Goal: Transaction & Acquisition: Book appointment/travel/reservation

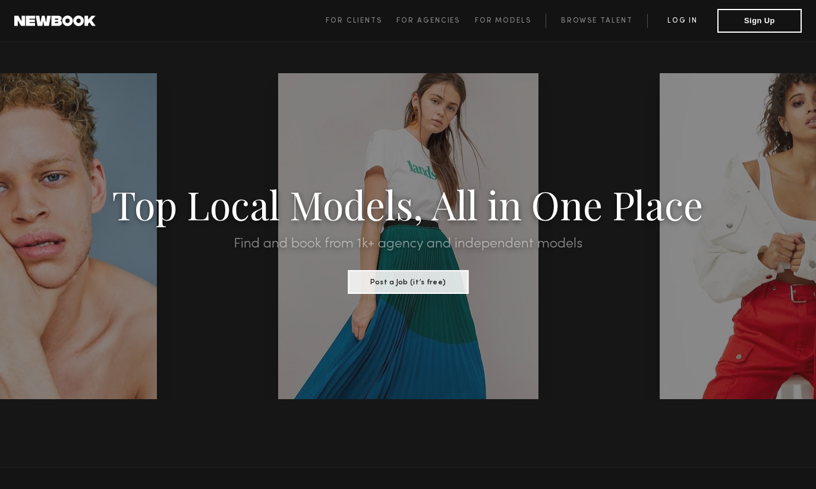
click at [675, 23] on link "Log in" at bounding box center [682, 21] width 70 height 14
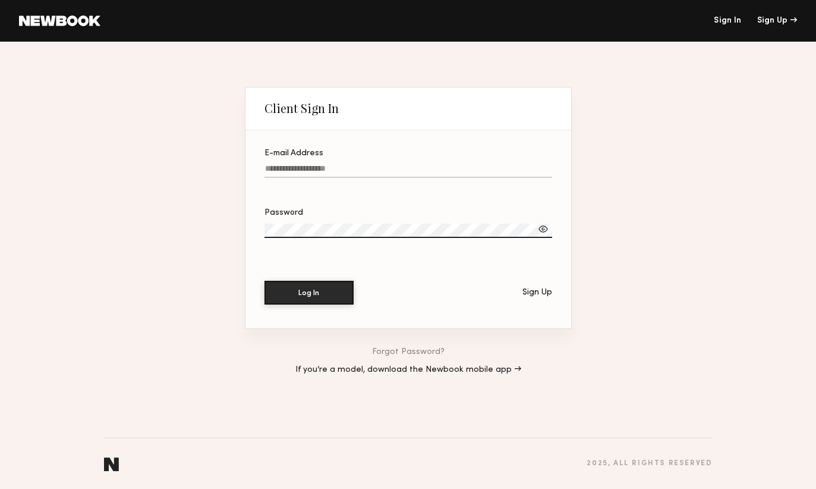
click at [339, 164] on input "E-mail Address" at bounding box center [409, 171] width 288 height 14
type input "**********"
click at [318, 298] on button "Log In" at bounding box center [309, 292] width 89 height 24
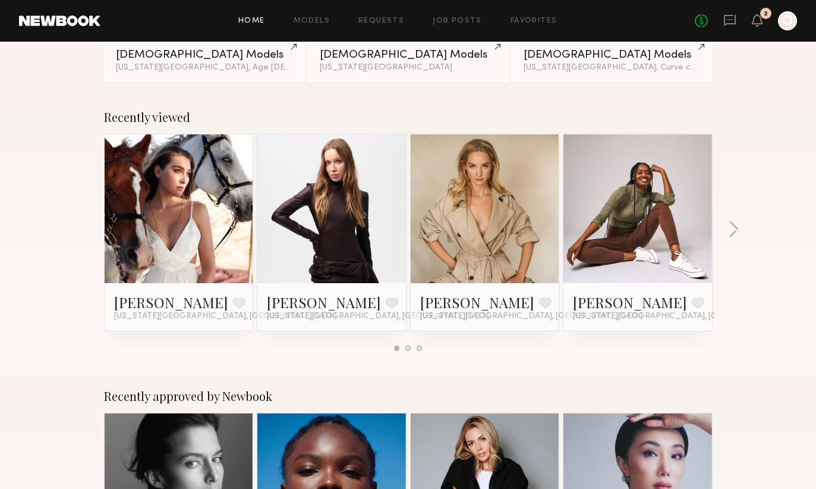
scroll to position [155, 0]
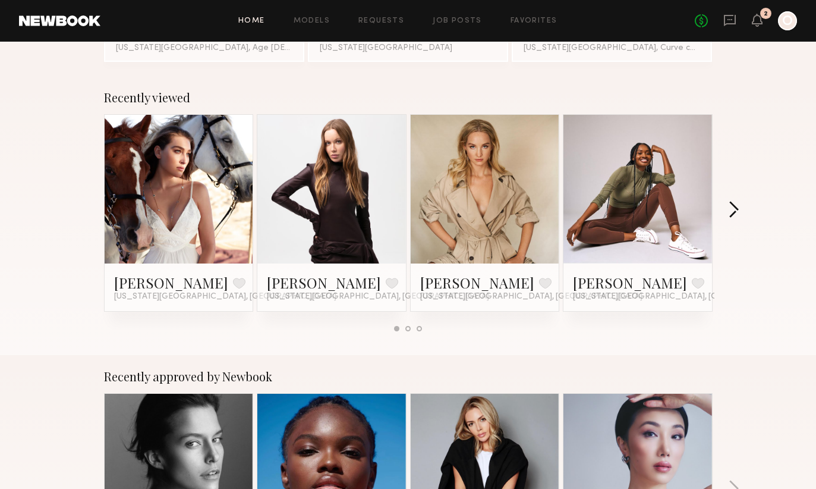
click at [736, 212] on button "button" at bounding box center [733, 211] width 11 height 20
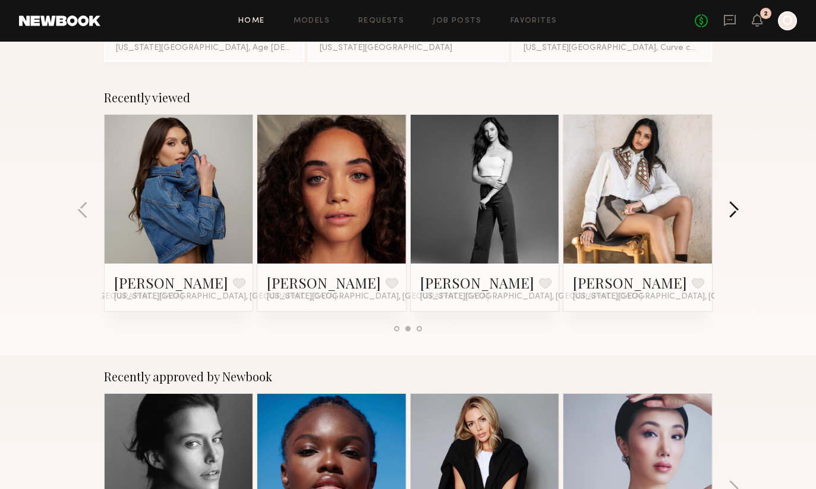
click at [736, 212] on button "button" at bounding box center [733, 211] width 11 height 20
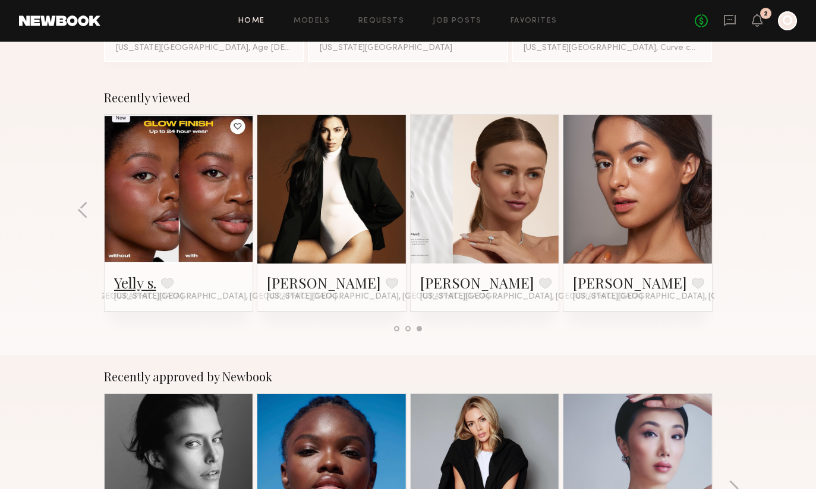
click at [150, 287] on link "Yelly s." at bounding box center [135, 282] width 42 height 19
click at [455, 284] on link "Kristina T." at bounding box center [477, 282] width 114 height 19
click at [610, 285] on link "Annette W." at bounding box center [630, 282] width 114 height 19
click at [85, 206] on button "button" at bounding box center [82, 211] width 11 height 20
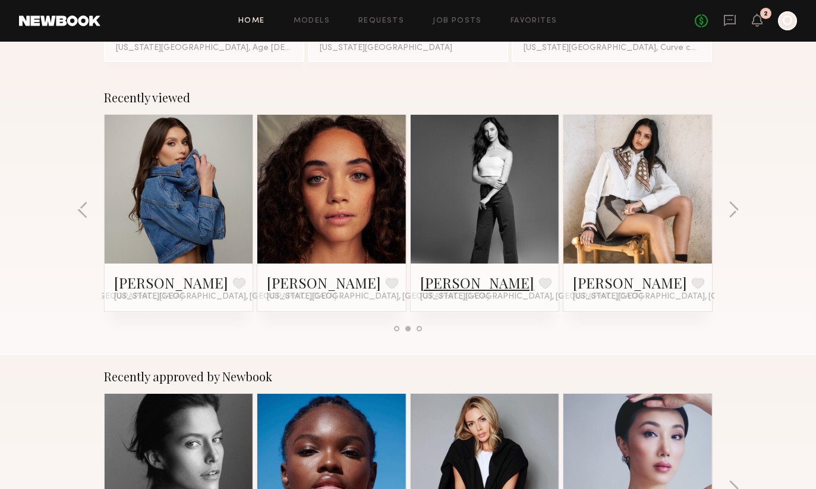
click at [452, 278] on link "Janna E." at bounding box center [477, 282] width 114 height 19
click at [581, 284] on link "Slesha P." at bounding box center [630, 282] width 114 height 19
click at [124, 289] on link "Elizabeth C." at bounding box center [171, 282] width 114 height 19
click at [82, 206] on button "button" at bounding box center [82, 211] width 11 height 20
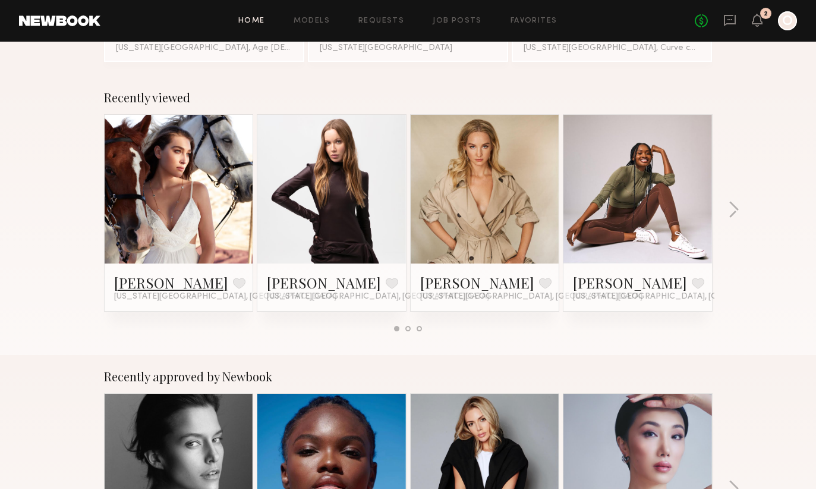
click at [144, 281] on link "[PERSON_NAME]" at bounding box center [171, 282] width 114 height 19
click at [465, 281] on link "[PERSON_NAME]" at bounding box center [477, 282] width 114 height 19
click at [596, 285] on link "Bianca S." at bounding box center [630, 282] width 114 height 19
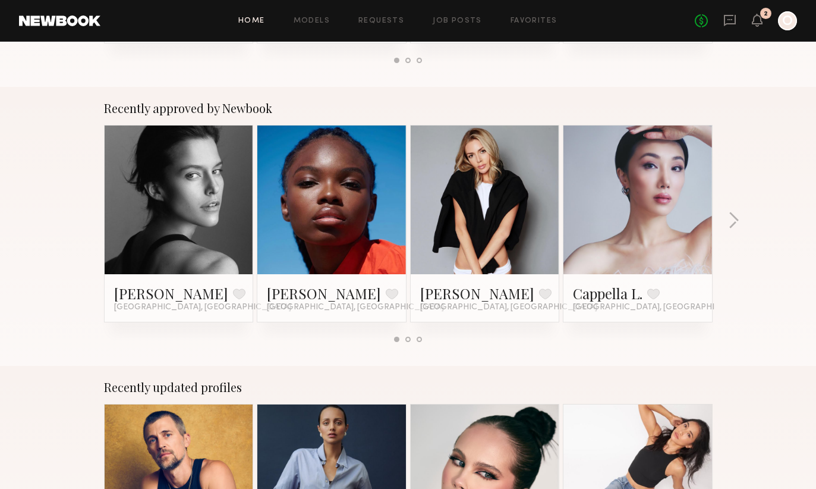
scroll to position [424, 0]
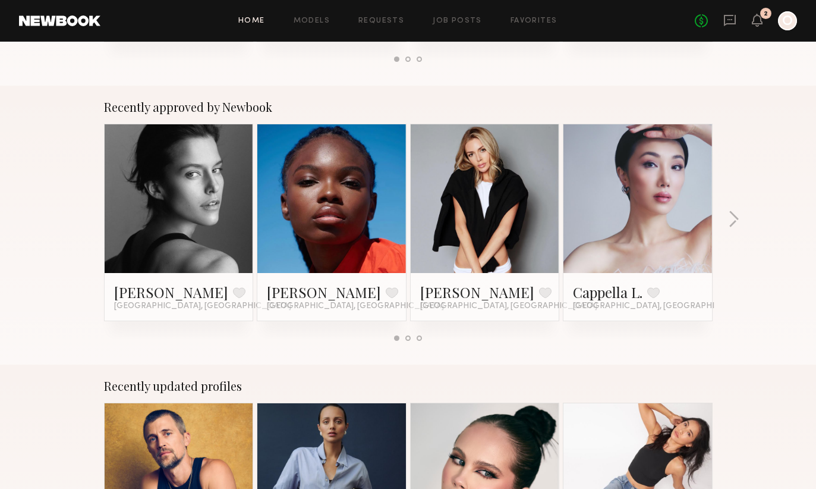
click at [743, 216] on div "Recently approved by Newbook Kim C. Favorite Los Angeles, CA Mia H. Favorite Lo…" at bounding box center [408, 225] width 816 height 279
click at [736, 216] on button "button" at bounding box center [733, 220] width 11 height 20
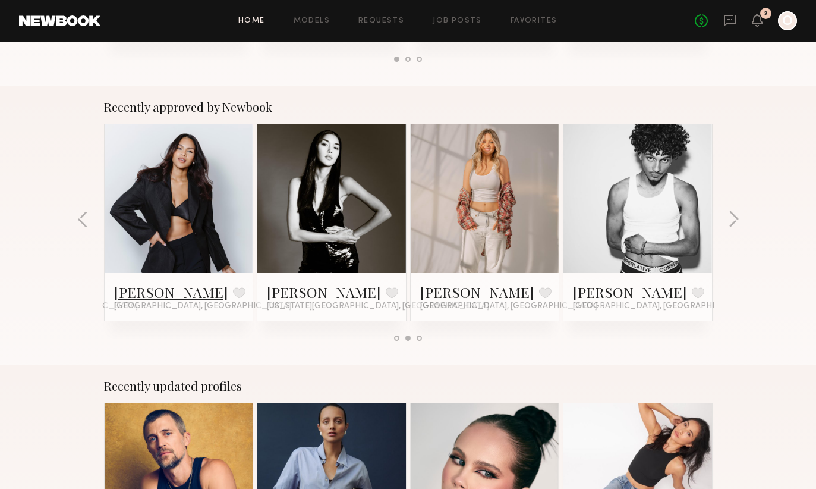
click at [134, 294] on link "Charisse P." at bounding box center [171, 291] width 114 height 19
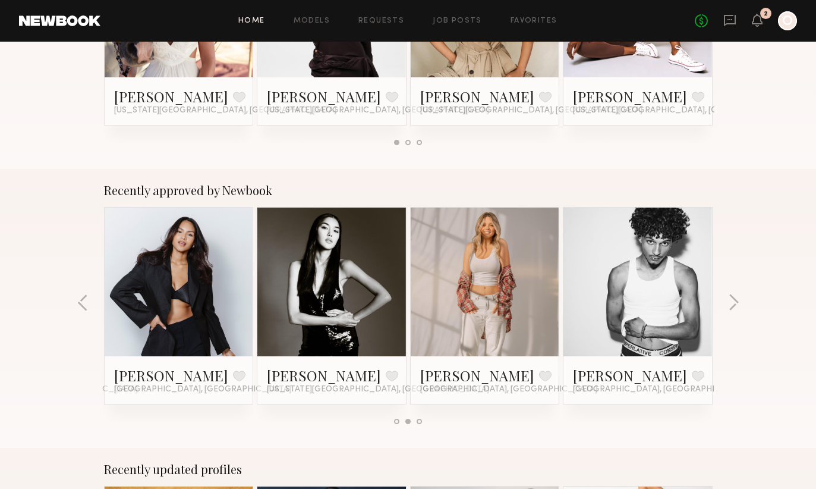
scroll to position [271, 0]
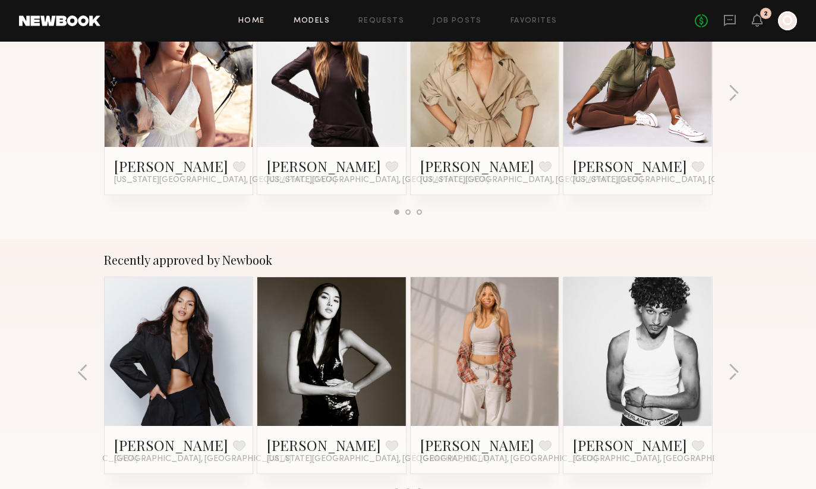
click at [317, 17] on link "Models" at bounding box center [312, 21] width 36 height 8
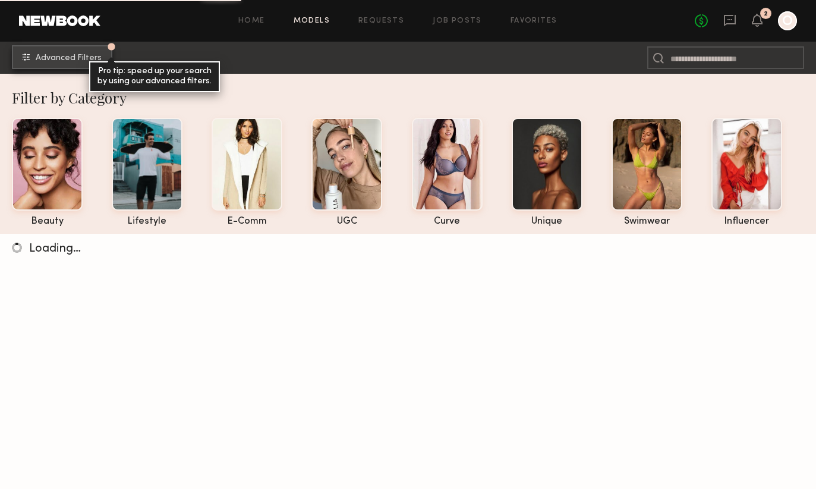
click at [82, 58] on span "Advanced Filters" at bounding box center [69, 58] width 66 height 8
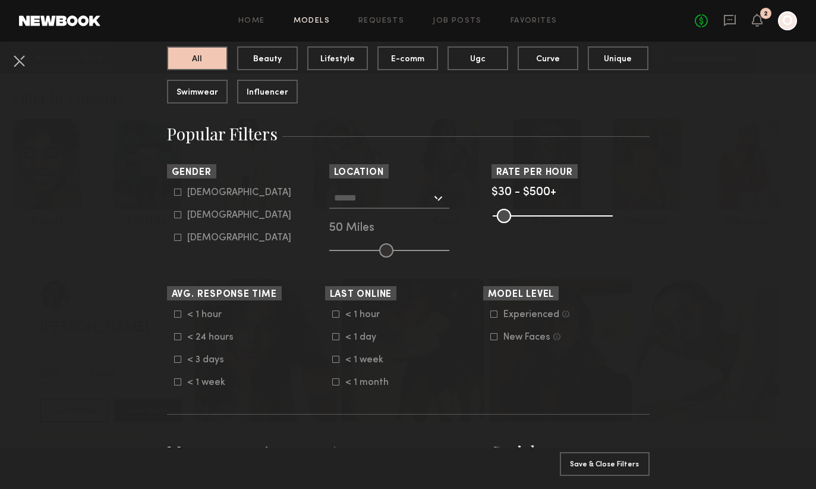
scroll to position [138, 0]
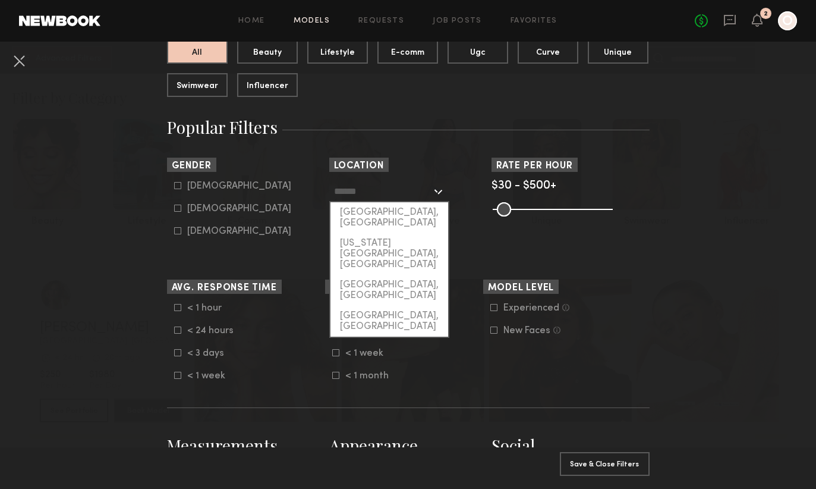
click at [383, 187] on input "text" at bounding box center [382, 191] width 97 height 20
click at [389, 233] on div "New York City, NY" at bounding box center [389, 254] width 118 height 42
type input "**********"
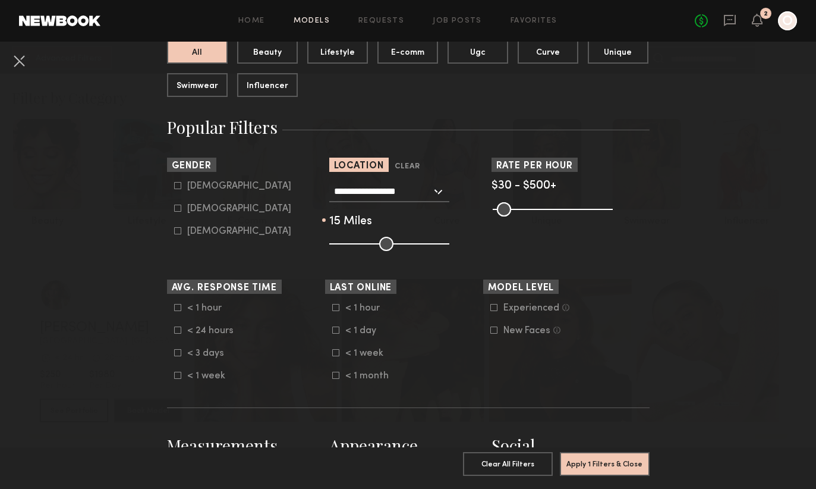
type input "**"
click at [348, 245] on input "range" at bounding box center [389, 244] width 120 height 14
click at [558, 212] on common-range-minmax at bounding box center [552, 208] width 120 height 14
click at [555, 210] on common-range-minmax at bounding box center [552, 208] width 120 height 14
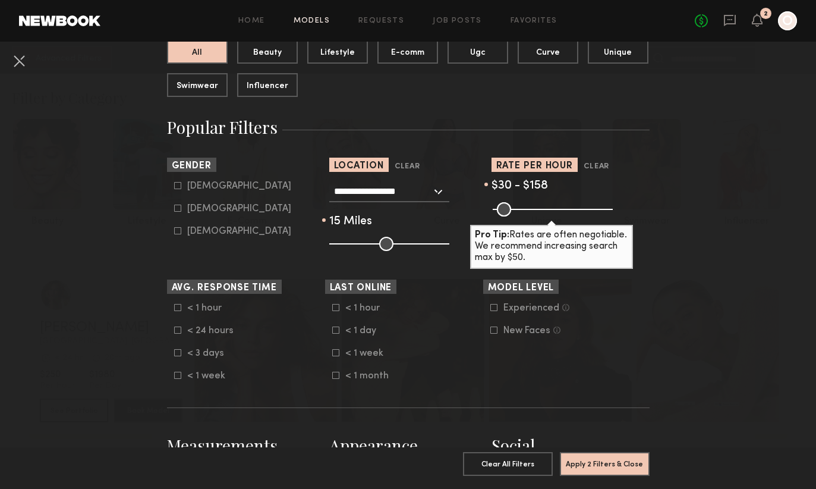
drag, startPoint x: 607, startPoint y: 209, endPoint x: 528, endPoint y: 210, distance: 78.5
type input "***"
click at [528, 210] on input "range" at bounding box center [553, 209] width 120 height 14
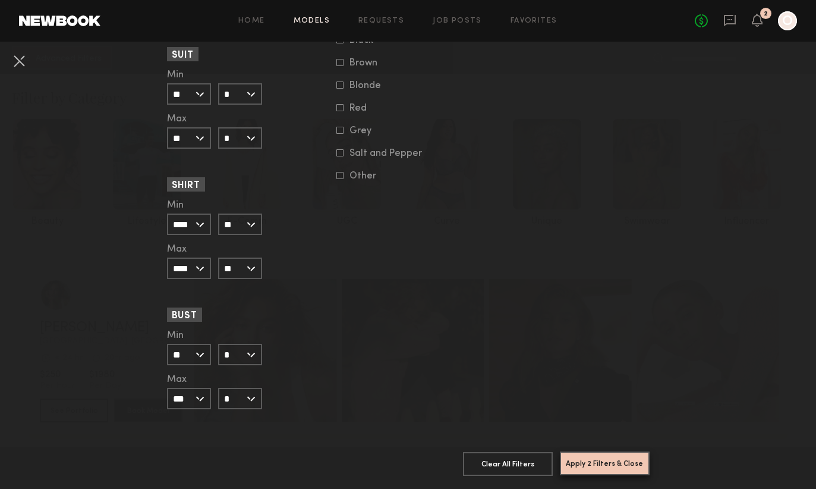
scroll to position [1089, 0]
click at [619, 463] on button "Apply 2 Filters & Close" at bounding box center [605, 463] width 90 height 24
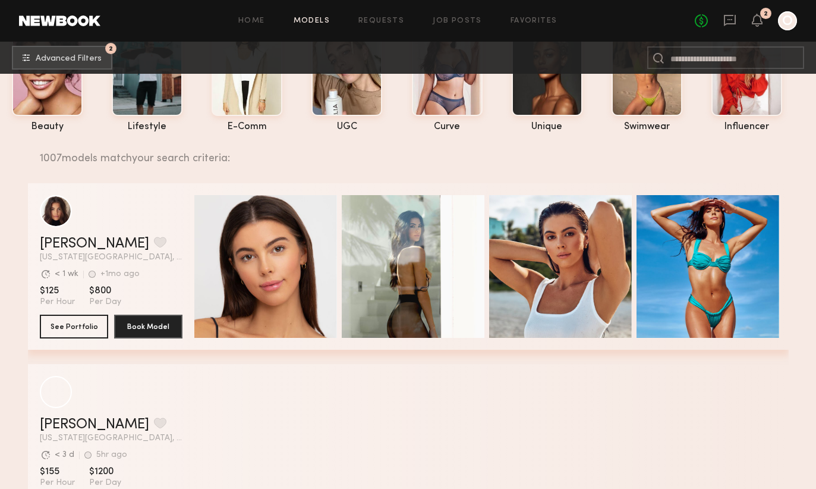
scroll to position [94, 0]
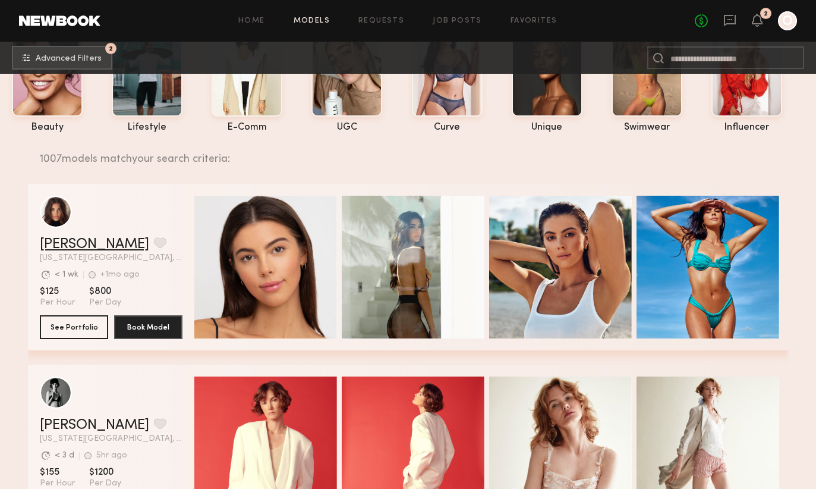
click at [70, 250] on link "Brianna W." at bounding box center [94, 244] width 109 height 14
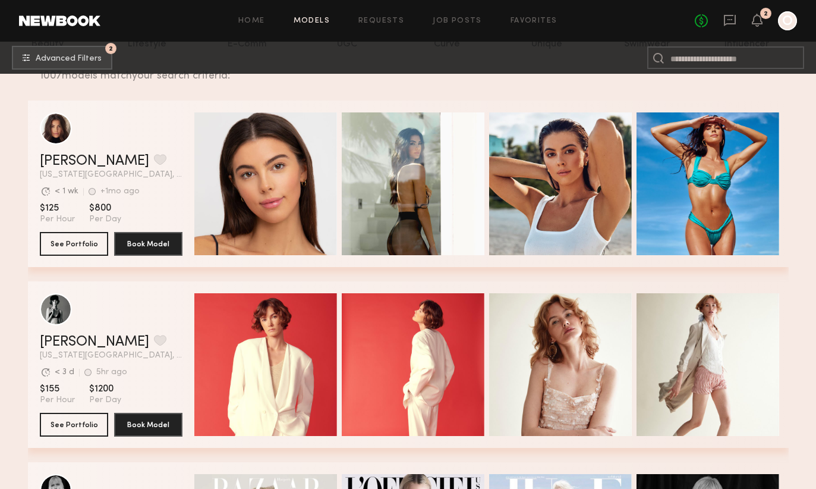
scroll to position [166, 0]
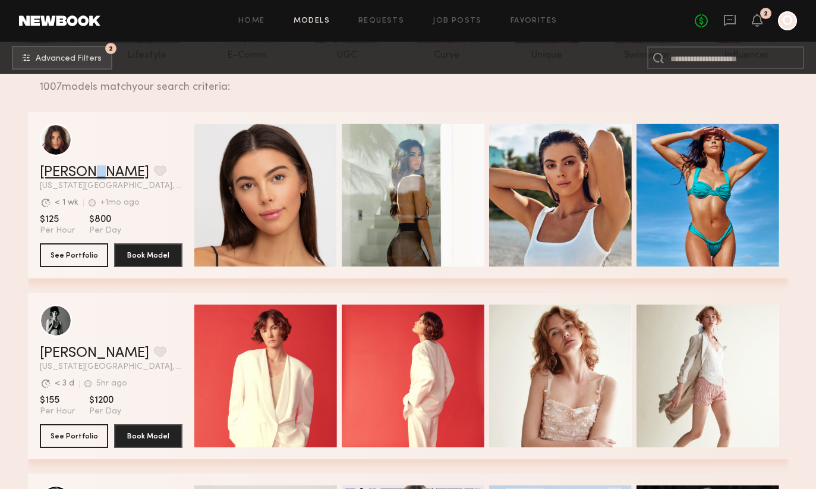
click at [90, 174] on link "Brianna W." at bounding box center [94, 172] width 109 height 14
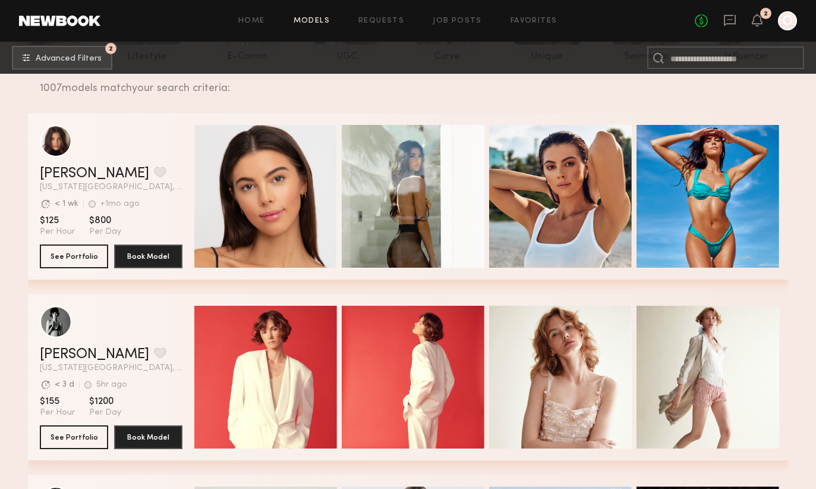
scroll to position [147, 0]
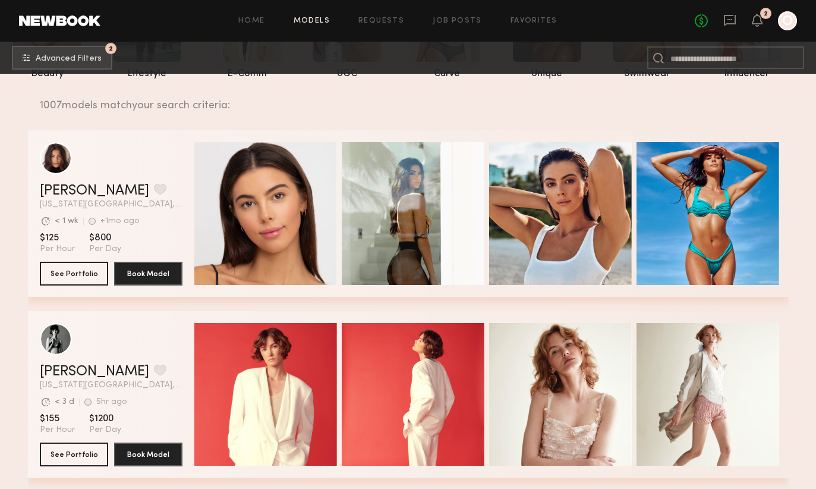
click at [142, 164] on div "grid" at bounding box center [111, 158] width 143 height 32
click at [92, 277] on button "See Portfolio" at bounding box center [74, 273] width 68 height 24
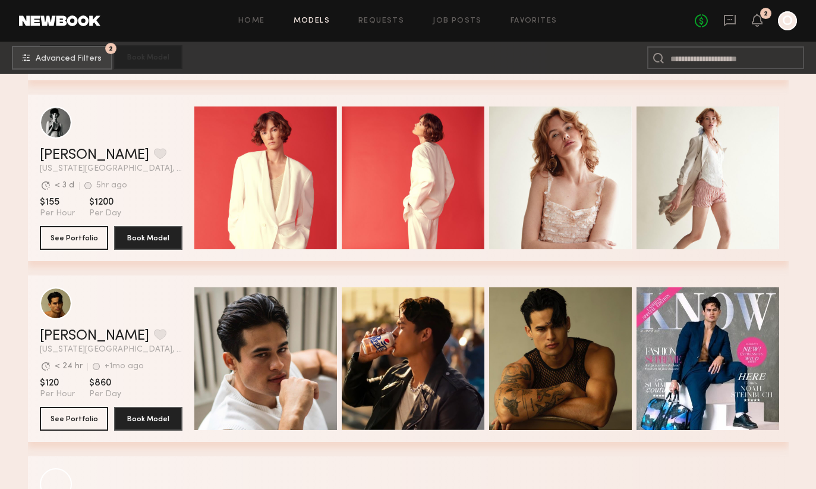
scroll to position [2001, 0]
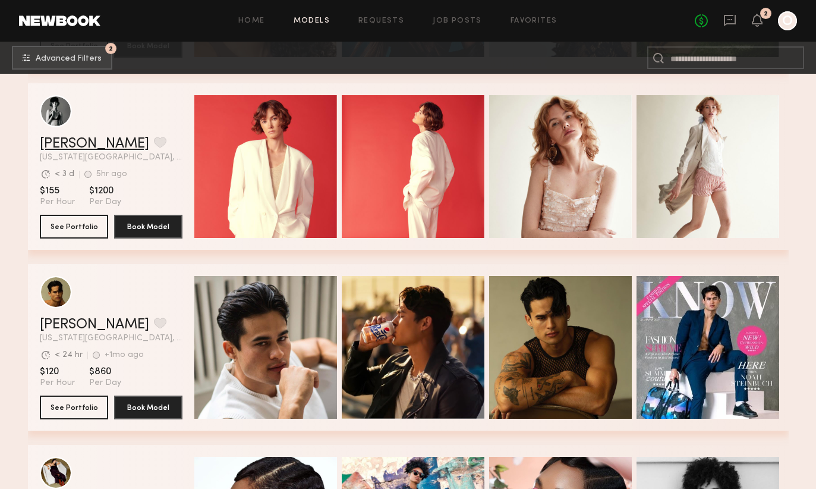
click at [68, 145] on link "Anna S." at bounding box center [94, 144] width 109 height 14
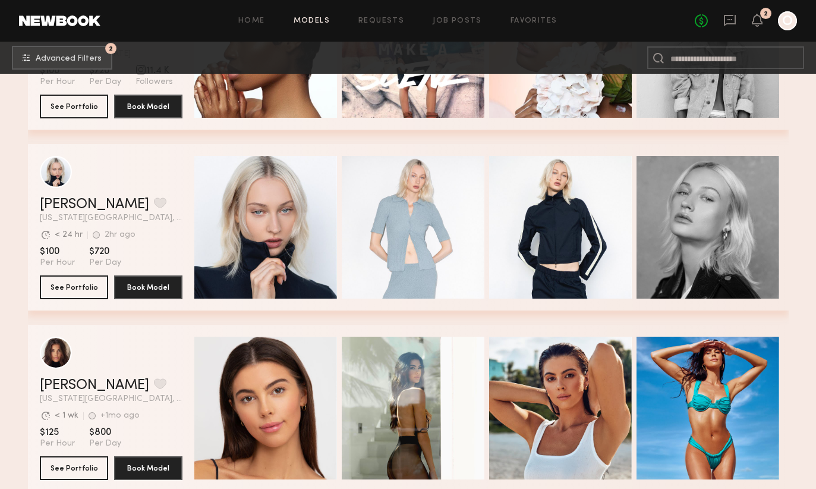
scroll to position [2484, 0]
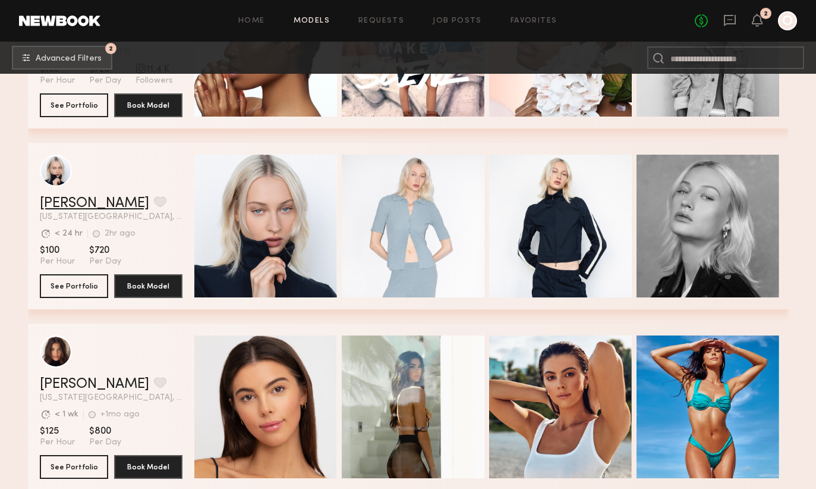
click at [74, 207] on link "Polina S." at bounding box center [94, 203] width 109 height 14
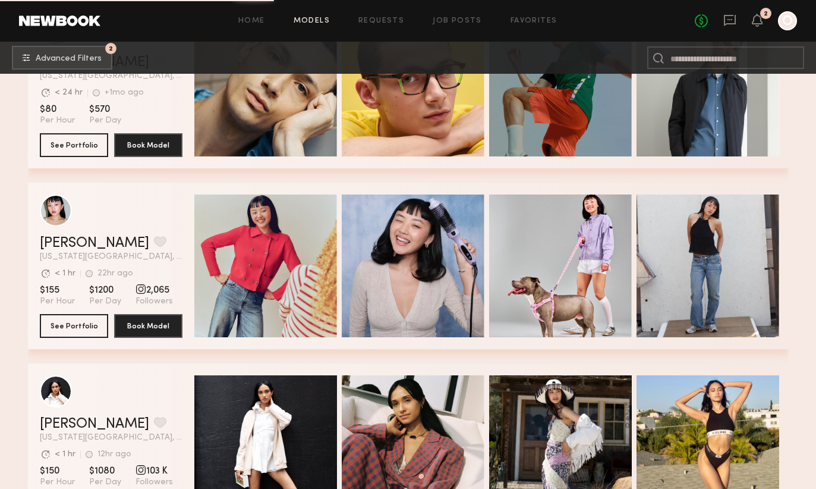
scroll to position [3710, 0]
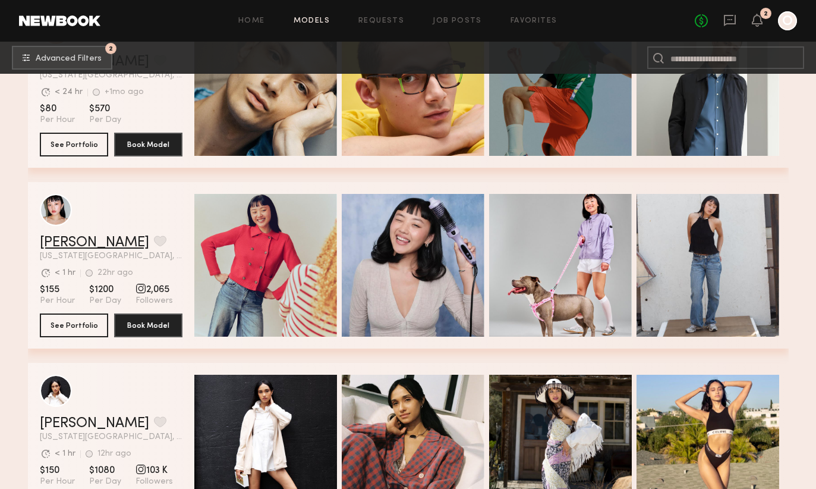
click at [61, 244] on link "Lin M." at bounding box center [94, 242] width 109 height 14
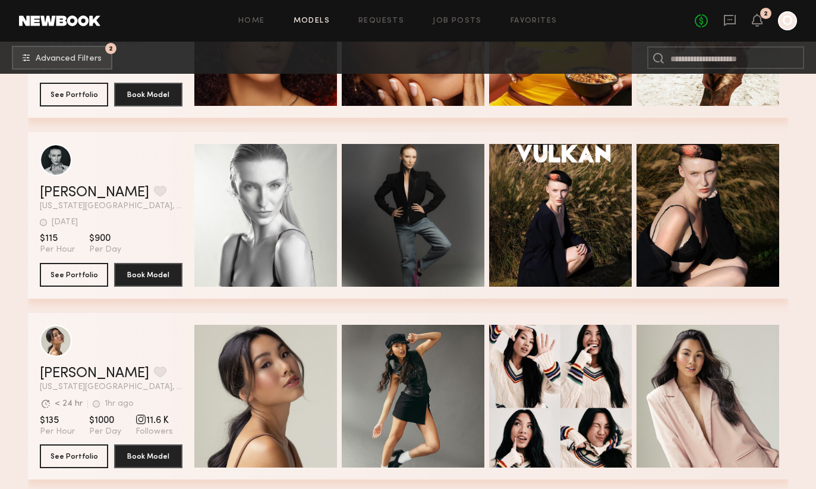
scroll to position [4664, 0]
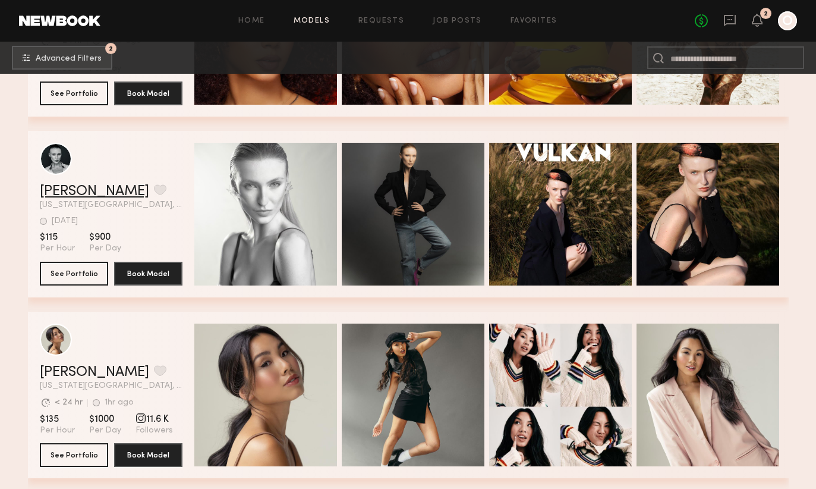
click at [58, 190] on link "Lily T." at bounding box center [94, 191] width 109 height 14
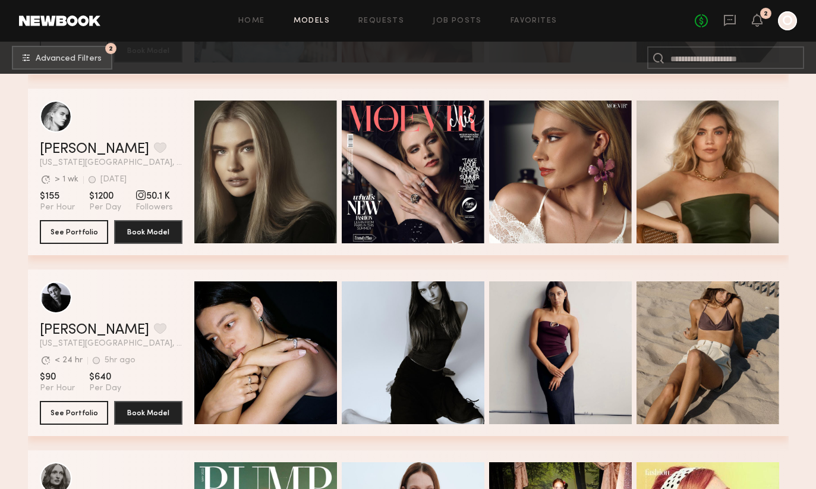
scroll to position [5517, 0]
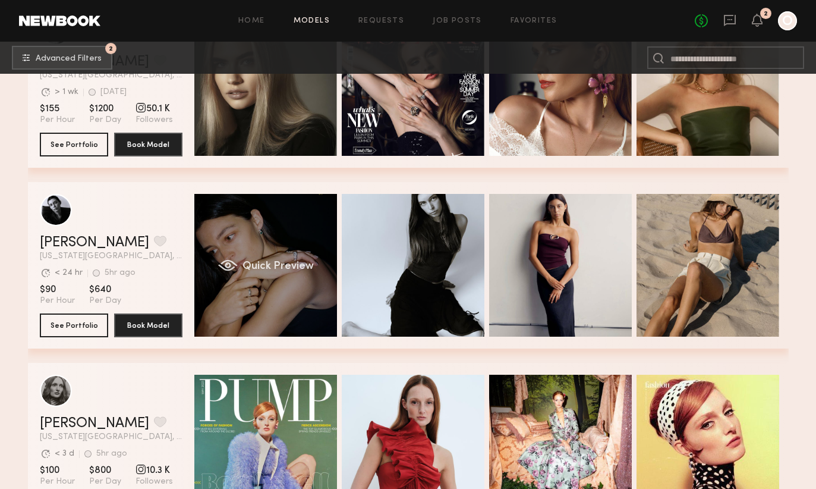
click at [265, 270] on span "Quick Preview" at bounding box center [277, 266] width 71 height 11
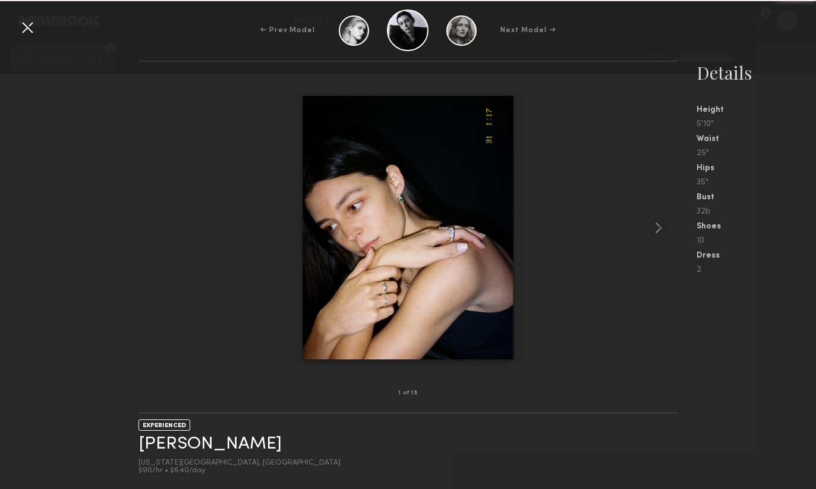
scroll to position [0, 0]
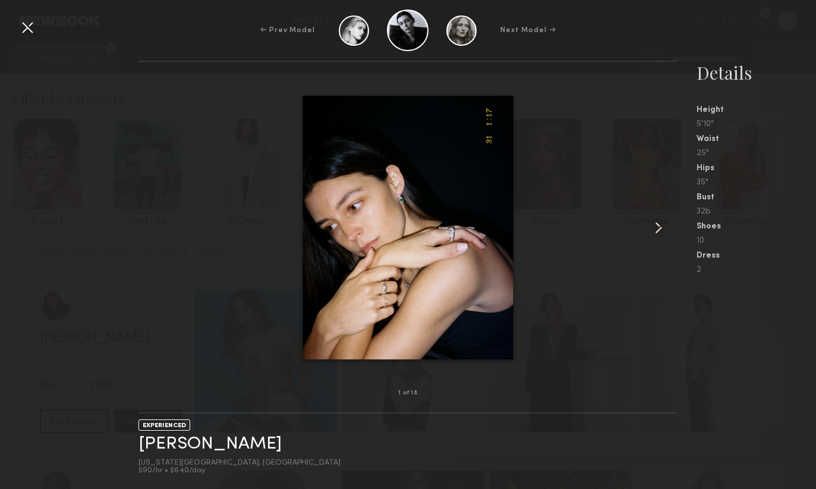
click at [662, 228] on common-icon at bounding box center [658, 227] width 19 height 19
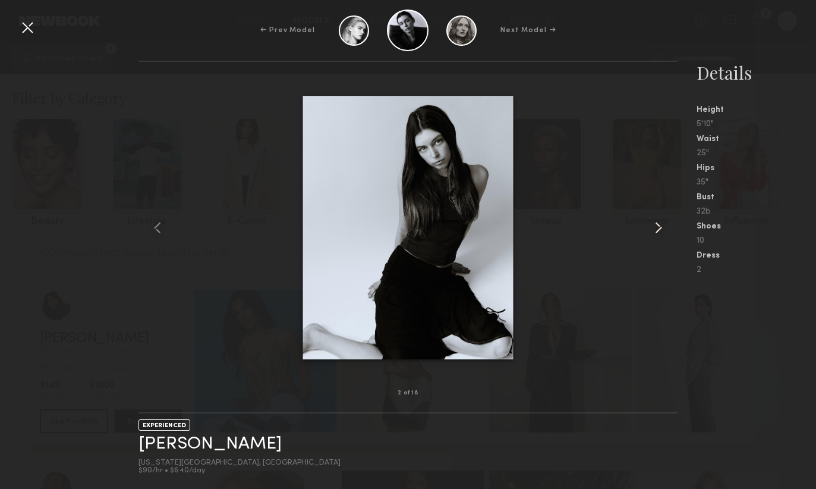
click at [657, 227] on common-icon at bounding box center [658, 227] width 19 height 19
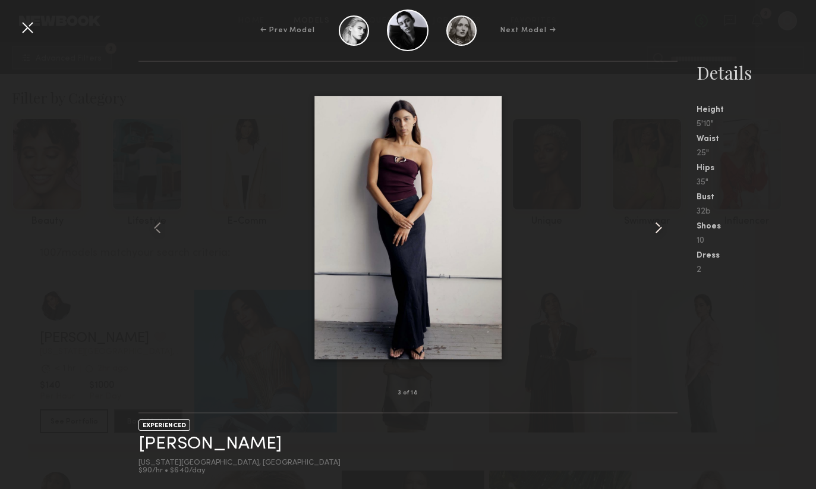
click at [657, 227] on common-icon at bounding box center [658, 227] width 19 height 19
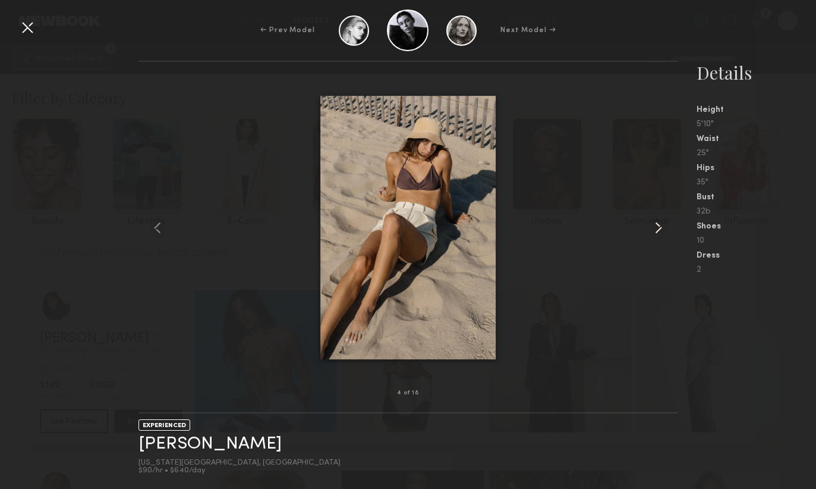
click at [657, 227] on common-icon at bounding box center [658, 227] width 19 height 19
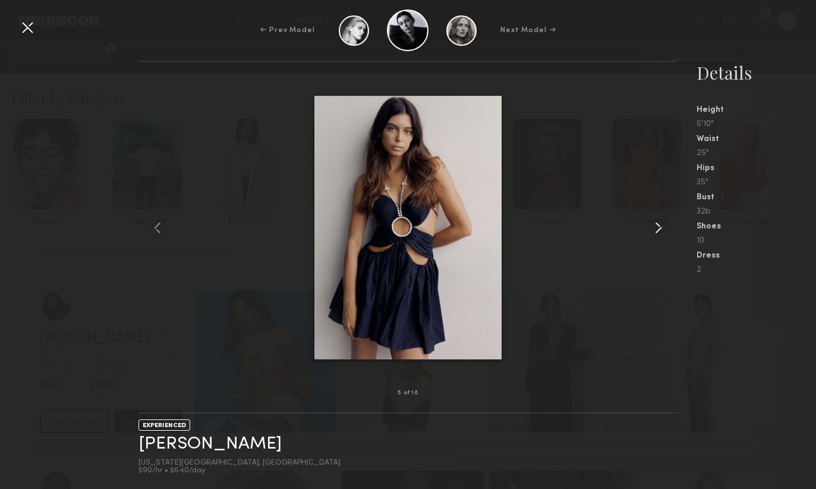
click at [657, 226] on common-icon at bounding box center [658, 227] width 19 height 19
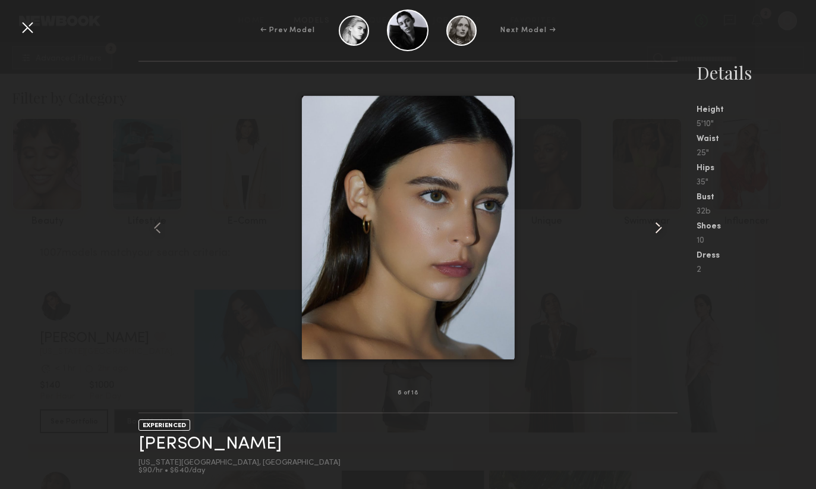
click at [657, 226] on common-icon at bounding box center [658, 227] width 19 height 19
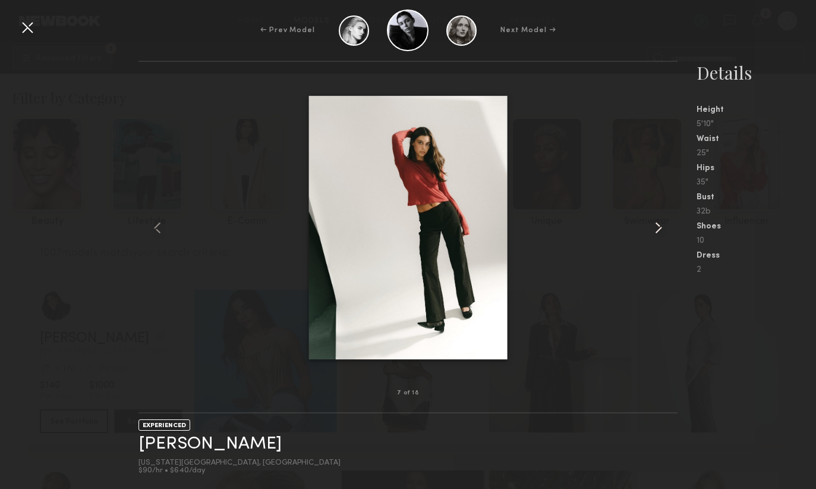
click at [657, 227] on common-icon at bounding box center [658, 227] width 19 height 19
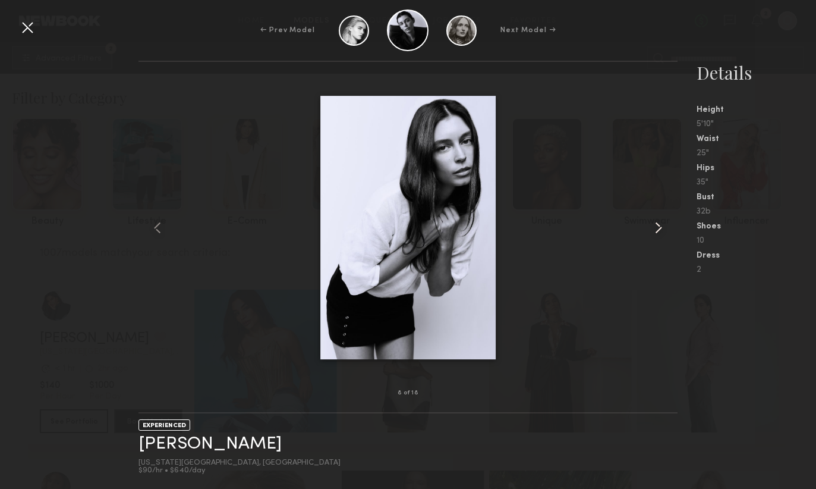
click at [656, 227] on common-icon at bounding box center [658, 227] width 19 height 19
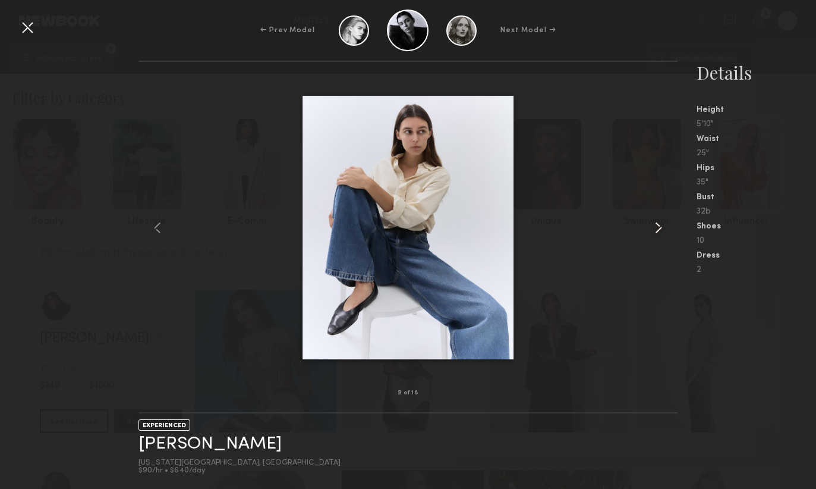
click at [656, 228] on common-icon at bounding box center [658, 227] width 19 height 19
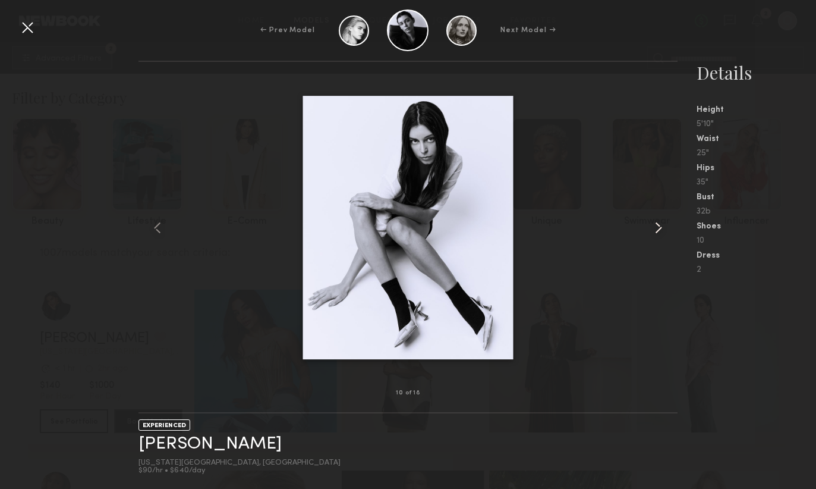
click at [656, 228] on common-icon at bounding box center [658, 227] width 19 height 19
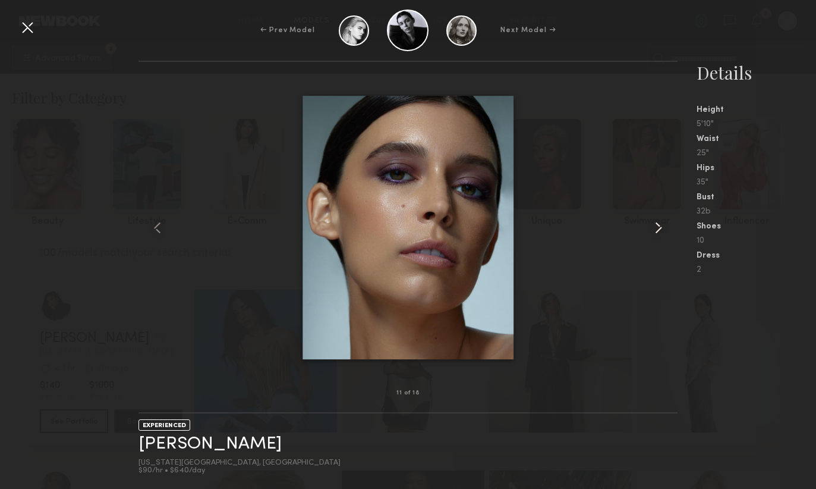
click at [656, 228] on common-icon at bounding box center [658, 227] width 19 height 19
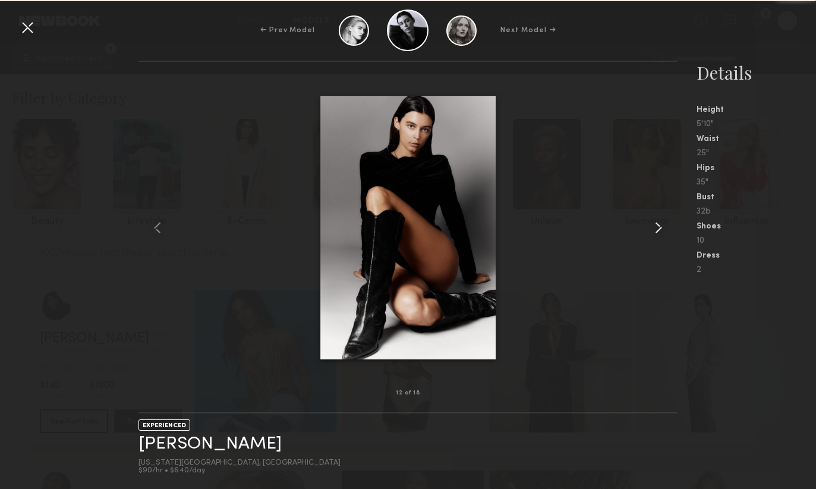
click at [656, 228] on common-icon at bounding box center [658, 227] width 19 height 19
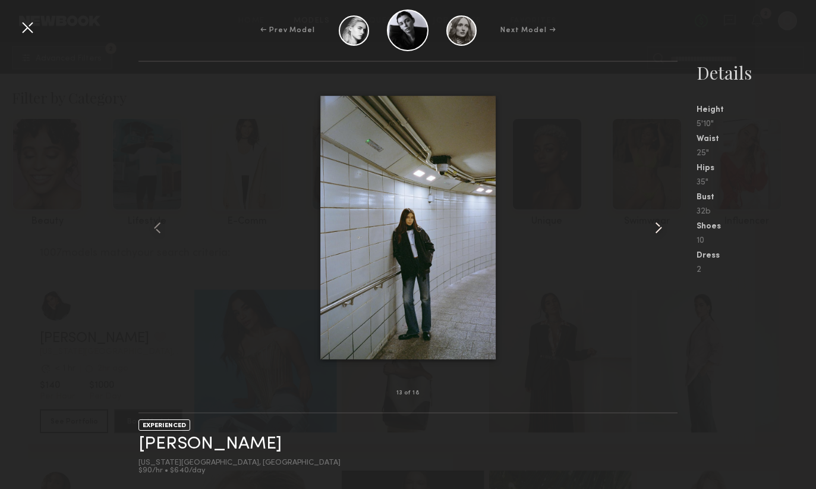
click at [656, 228] on common-icon at bounding box center [658, 227] width 19 height 19
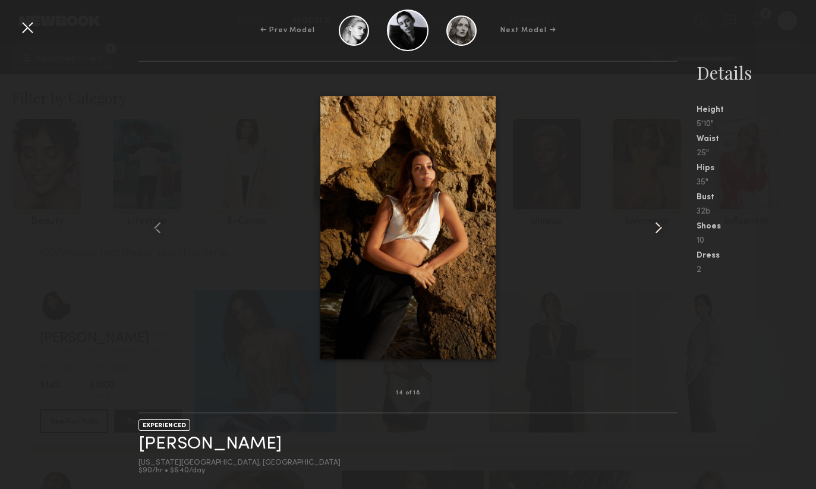
click at [656, 228] on common-icon at bounding box center [658, 227] width 19 height 19
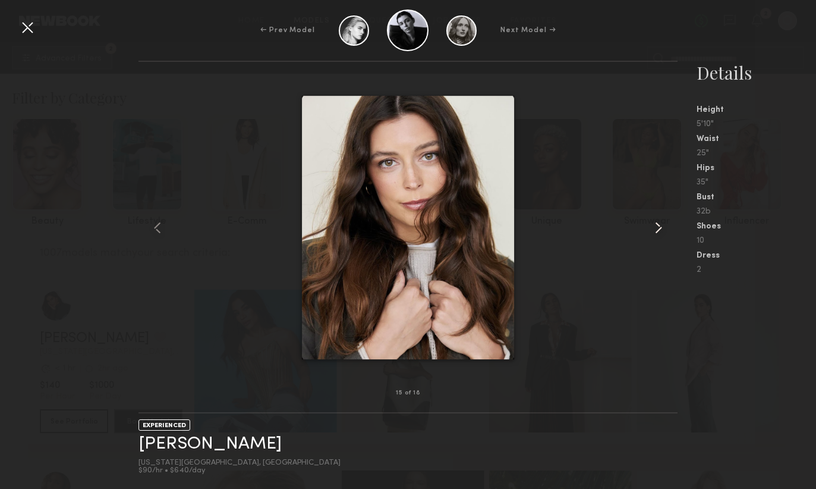
click at [656, 228] on common-icon at bounding box center [658, 227] width 19 height 19
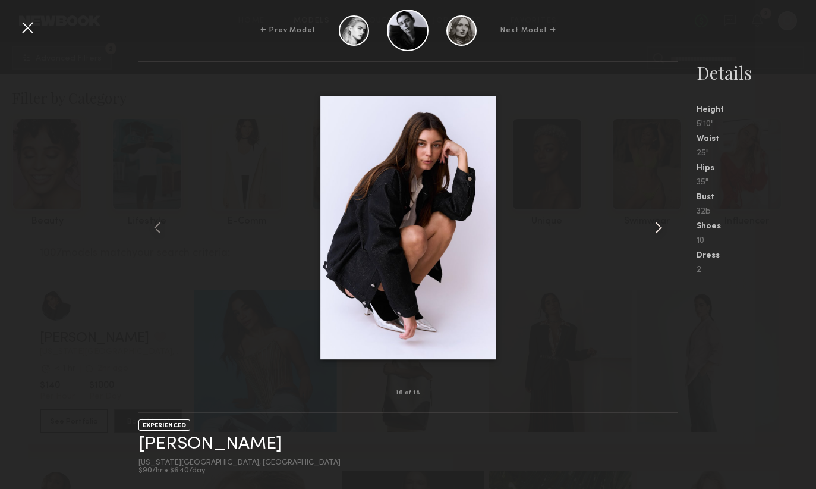
click at [656, 229] on common-icon at bounding box center [658, 227] width 19 height 19
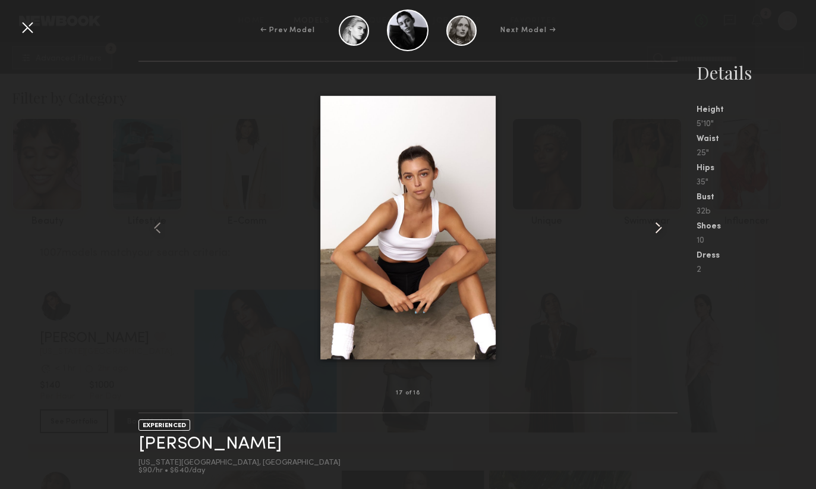
click at [656, 230] on common-icon at bounding box center [658, 227] width 19 height 19
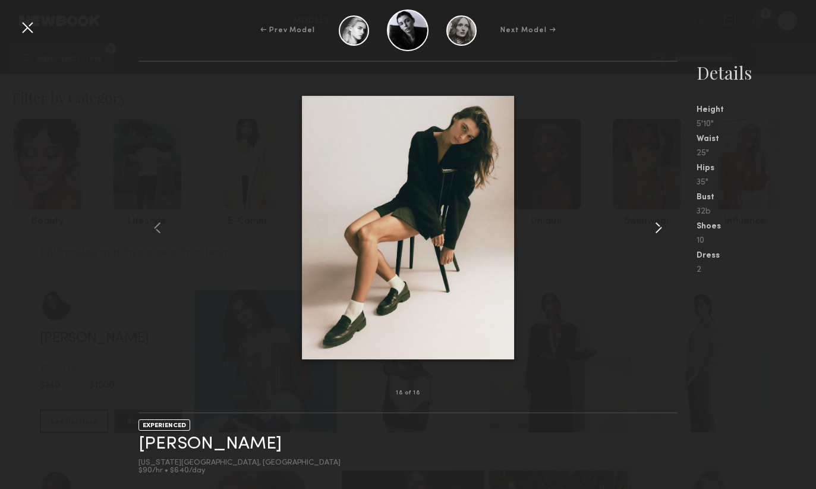
click at [656, 231] on common-icon at bounding box center [658, 227] width 19 height 19
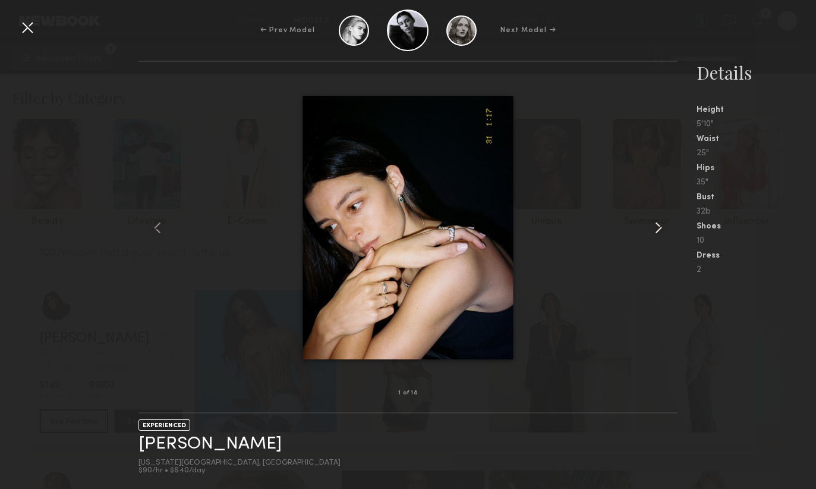
click at [656, 232] on common-icon at bounding box center [658, 227] width 19 height 19
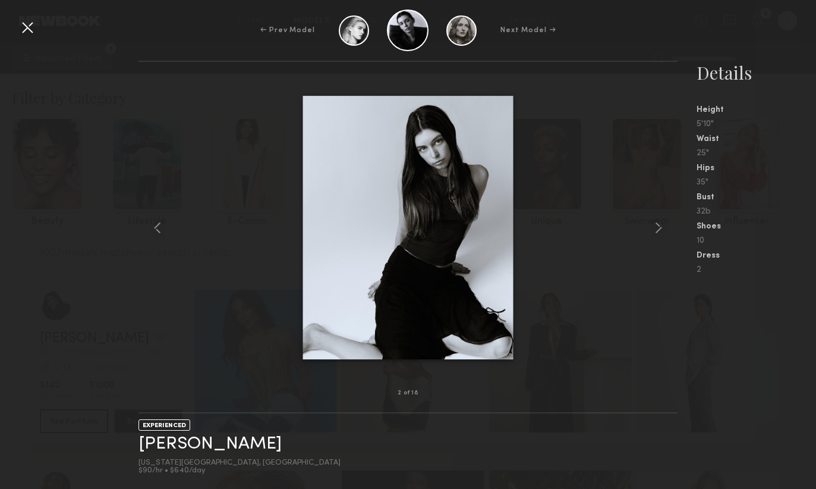
click at [778, 266] on div "2" at bounding box center [756, 270] width 119 height 8
click at [29, 29] on div at bounding box center [27, 27] width 19 height 19
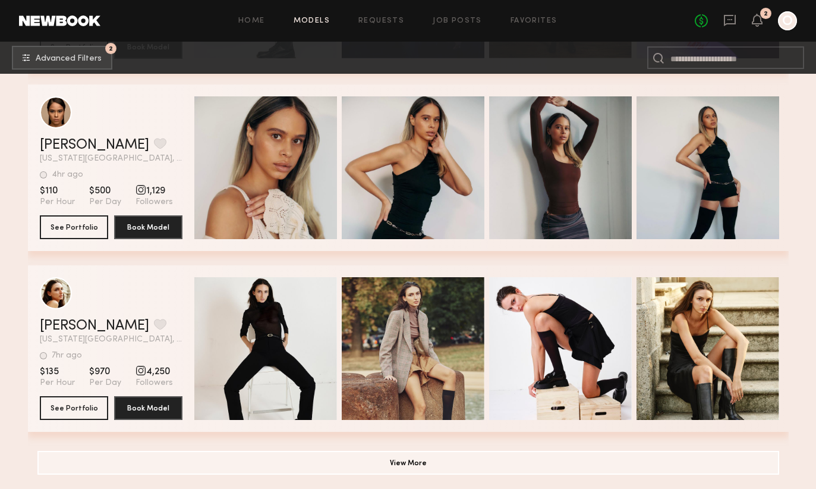
scroll to position [6332, 0]
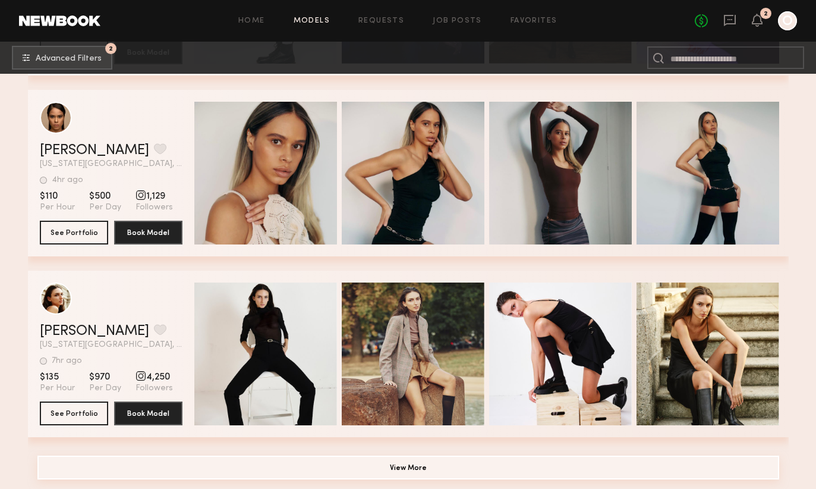
click at [406, 477] on button "View More" at bounding box center [408, 467] width 742 height 24
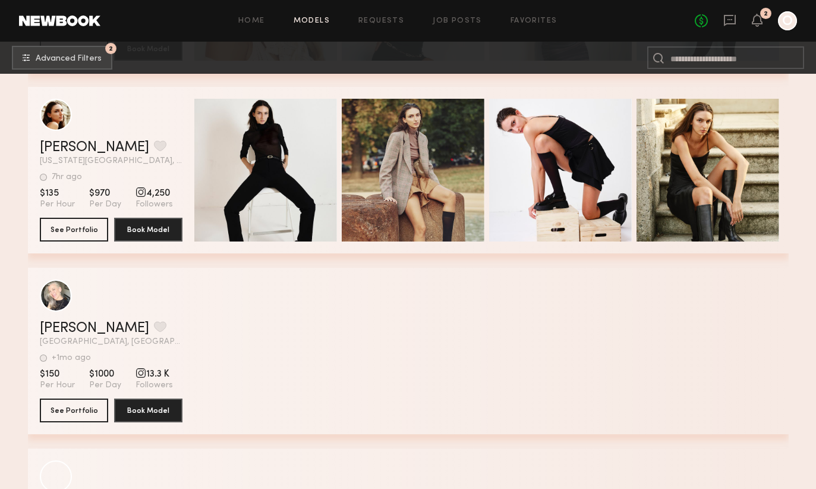
scroll to position [6602, 0]
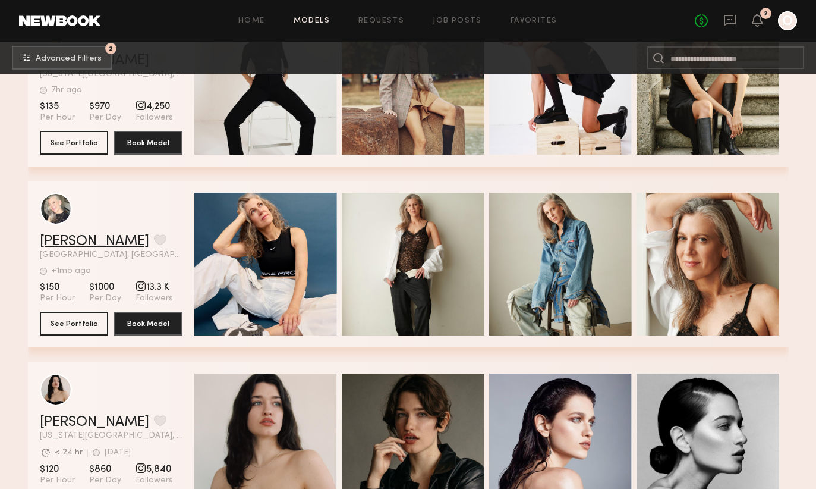
click at [88, 243] on link "[PERSON_NAME]" at bounding box center [94, 241] width 109 height 14
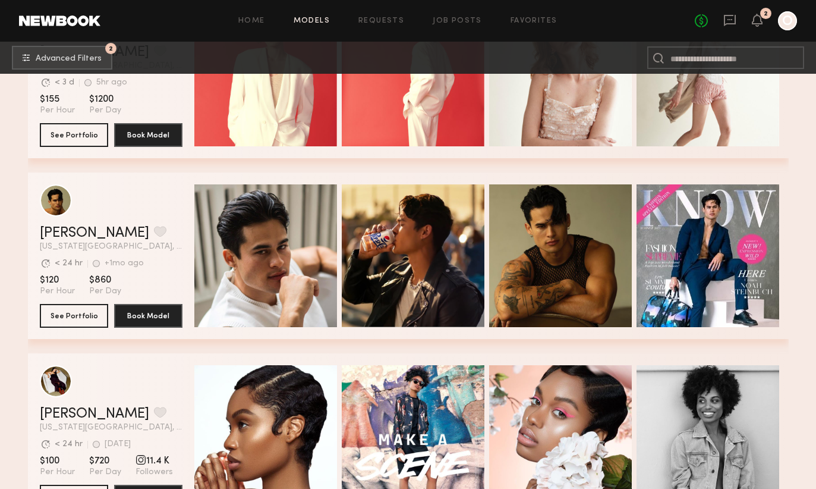
scroll to position [2028, 0]
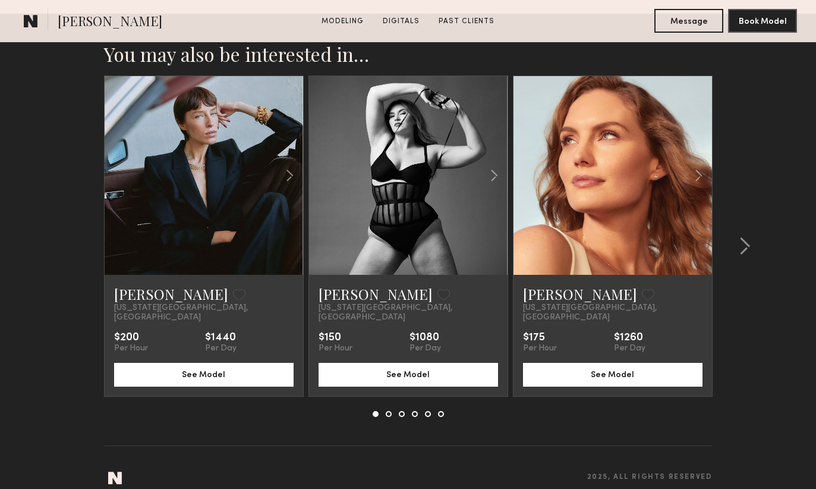
scroll to position [1808, 0]
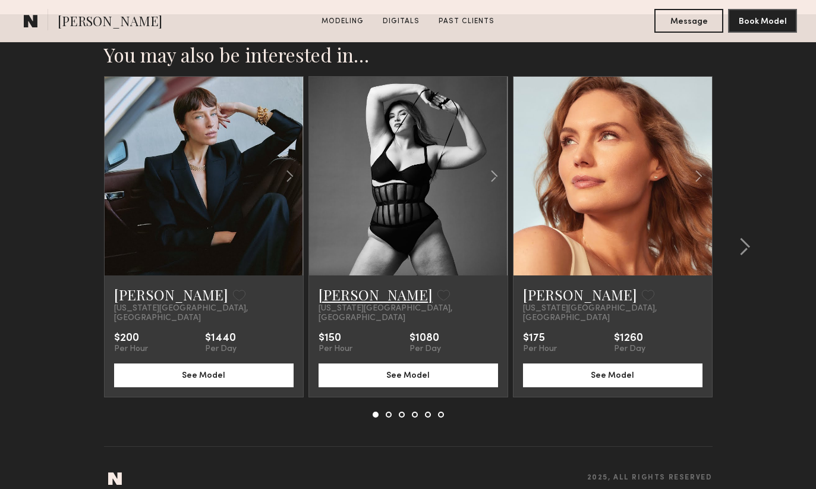
click at [332, 298] on link "[PERSON_NAME]" at bounding box center [376, 294] width 114 height 19
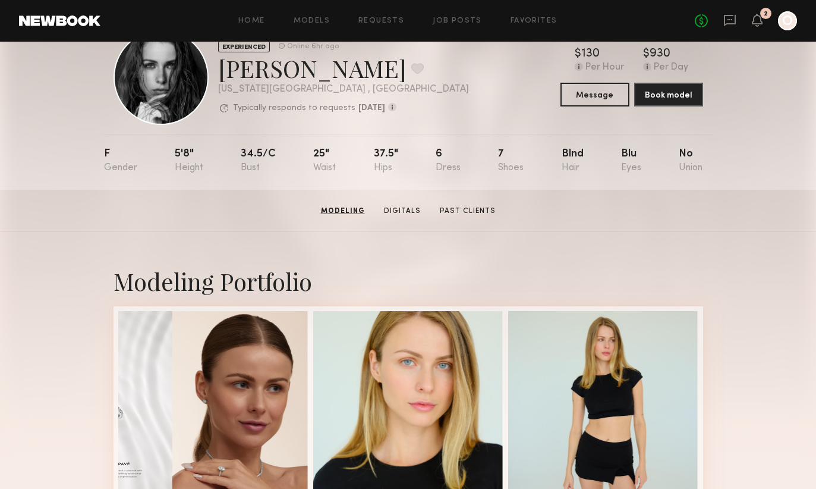
scroll to position [8, 0]
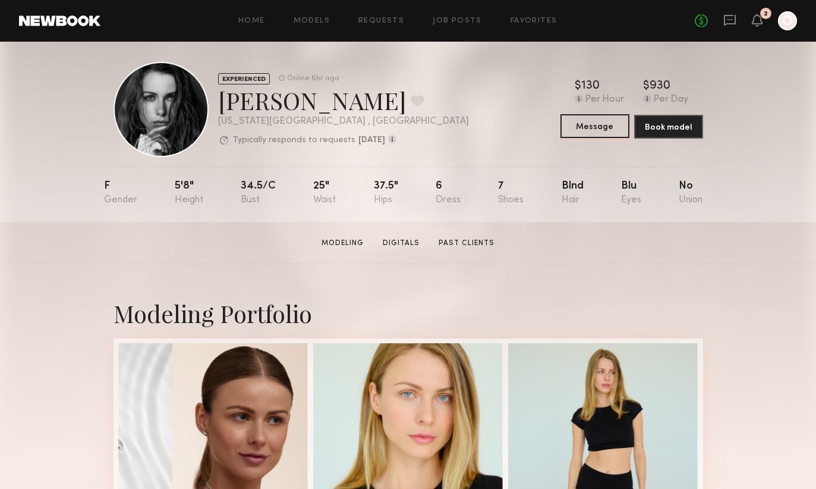
click at [618, 125] on button "Message" at bounding box center [595, 126] width 69 height 24
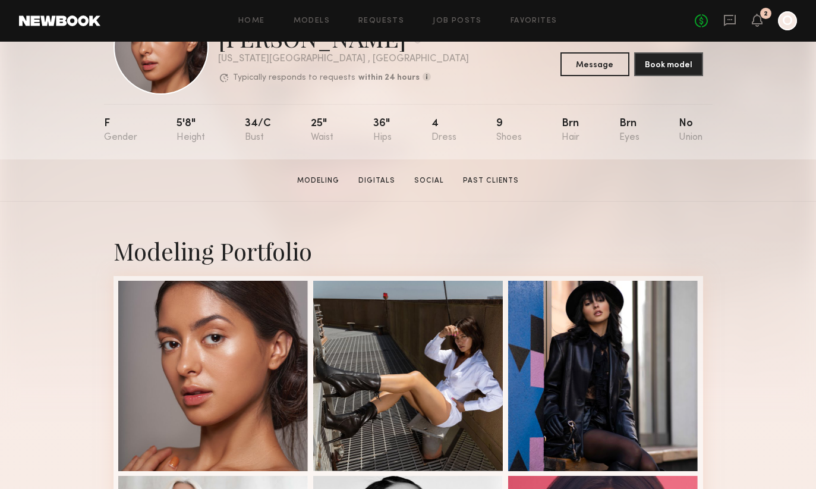
scroll to position [92, 0]
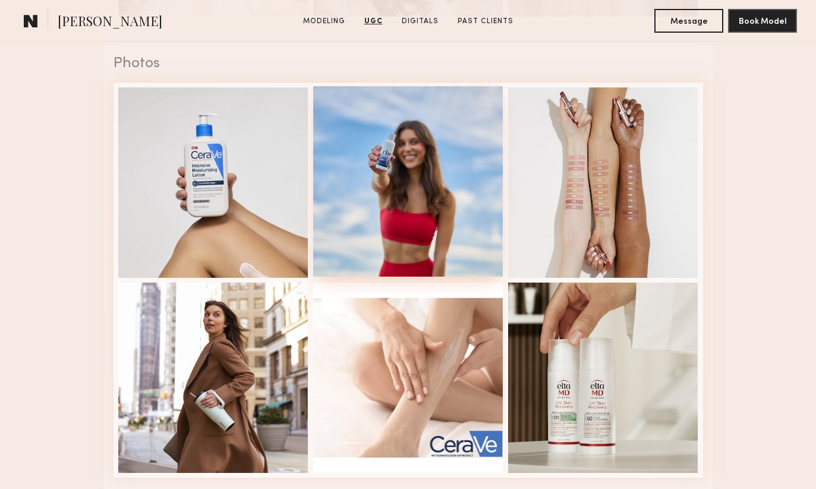
scroll to position [1676, 0]
